Goal: Task Accomplishment & Management: Manage account settings

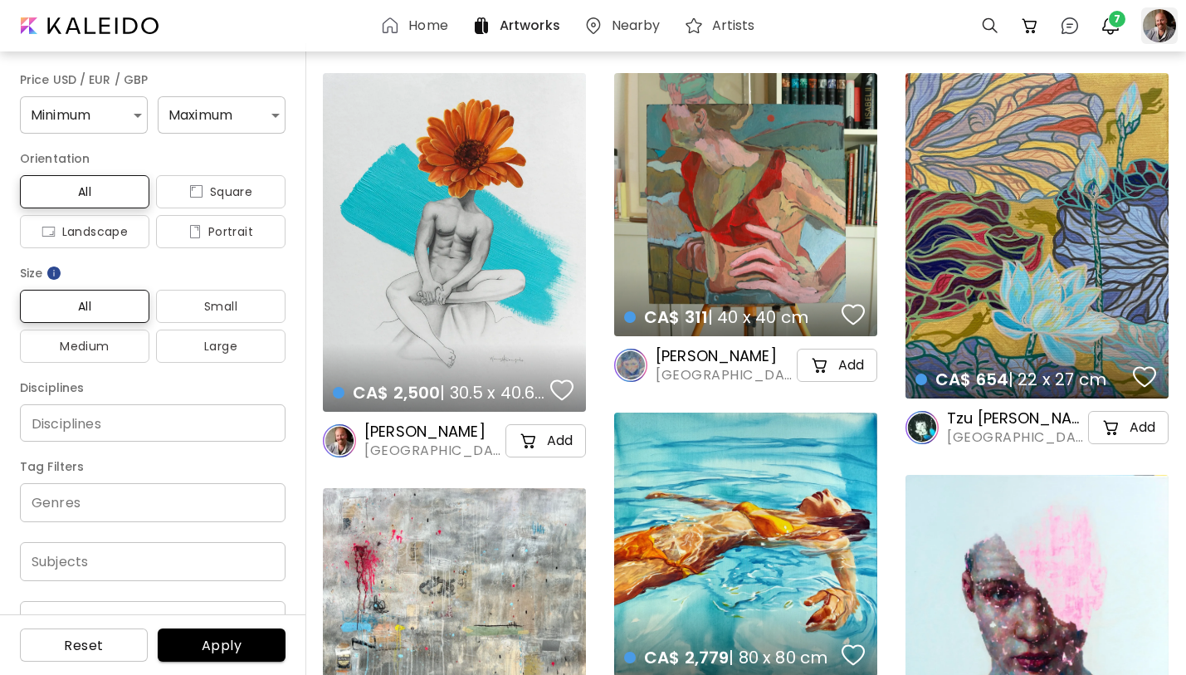
click at [1160, 28] on div at bounding box center [1159, 25] width 37 height 37
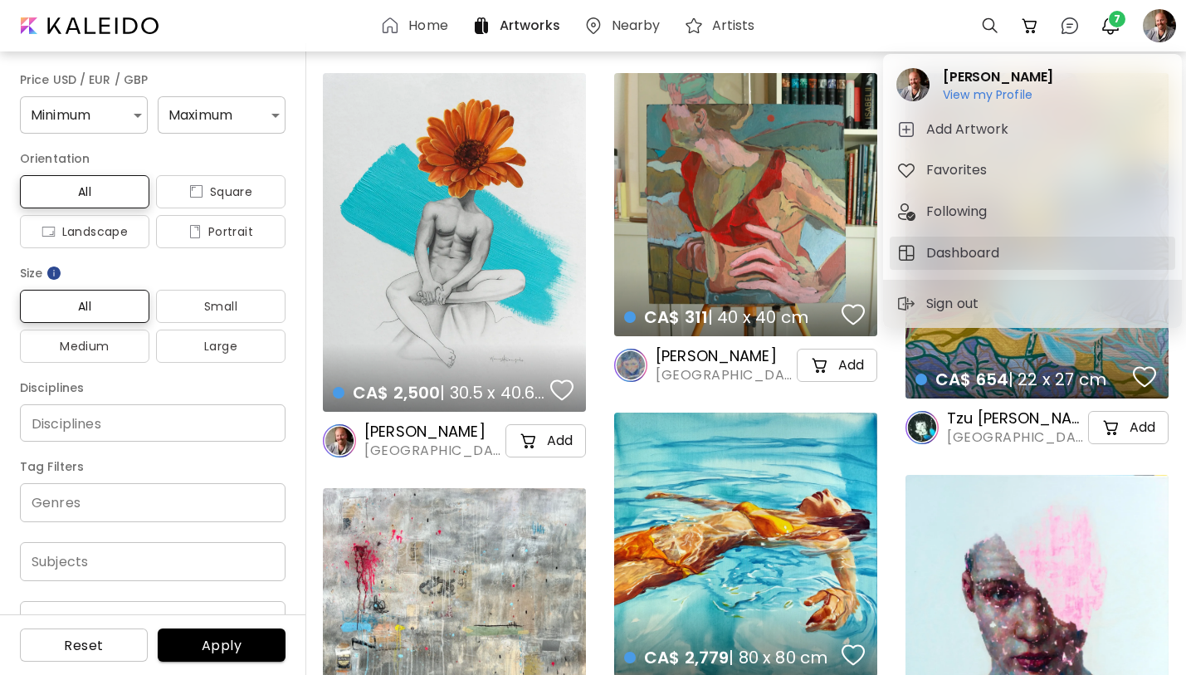
click at [948, 264] on button "Dashboard" at bounding box center [1033, 253] width 286 height 33
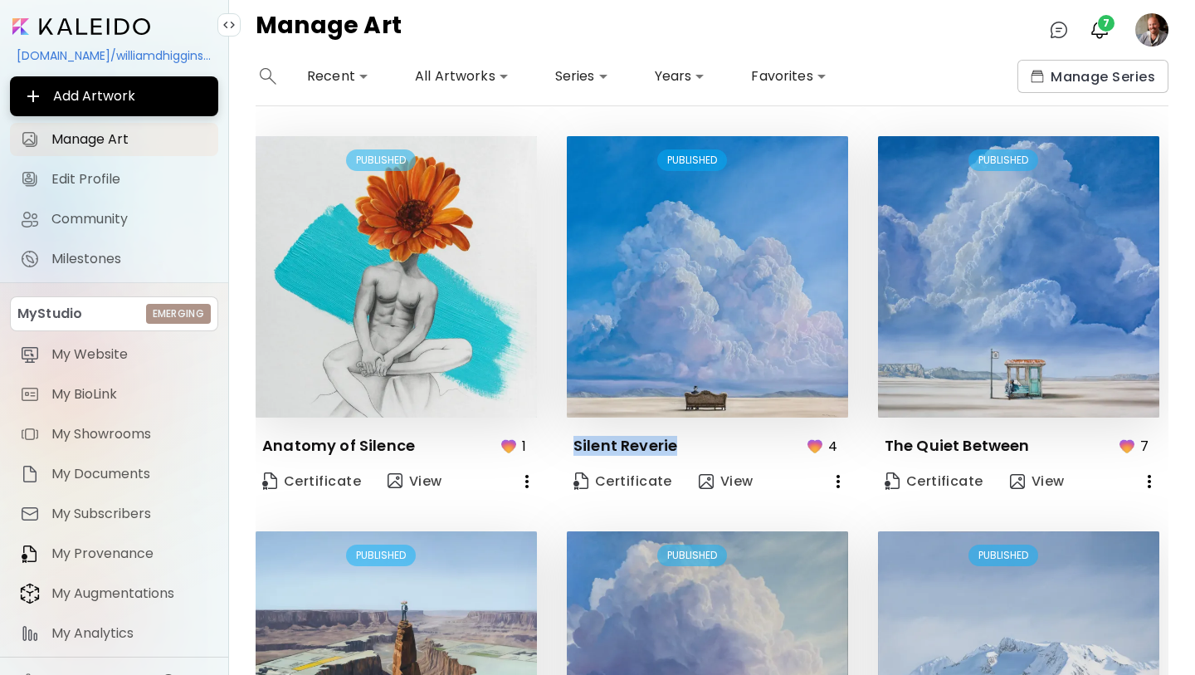
drag, startPoint x: 677, startPoint y: 443, endPoint x: 573, endPoint y: 448, distance: 103.9
click at [574, 448] on div "Silent Reverie 4" at bounding box center [711, 446] width 275 height 31
copy p "Silent Reverie"
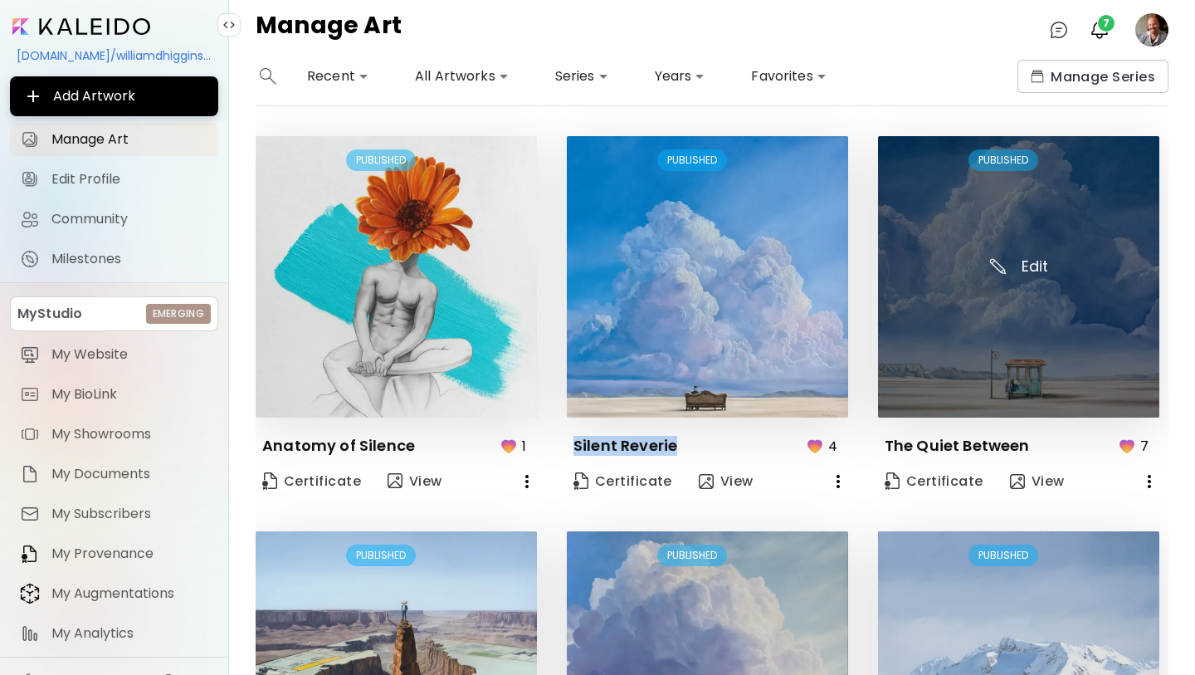
click at [989, 350] on img at bounding box center [1018, 276] width 281 height 281
